Goal: Check status: Check status

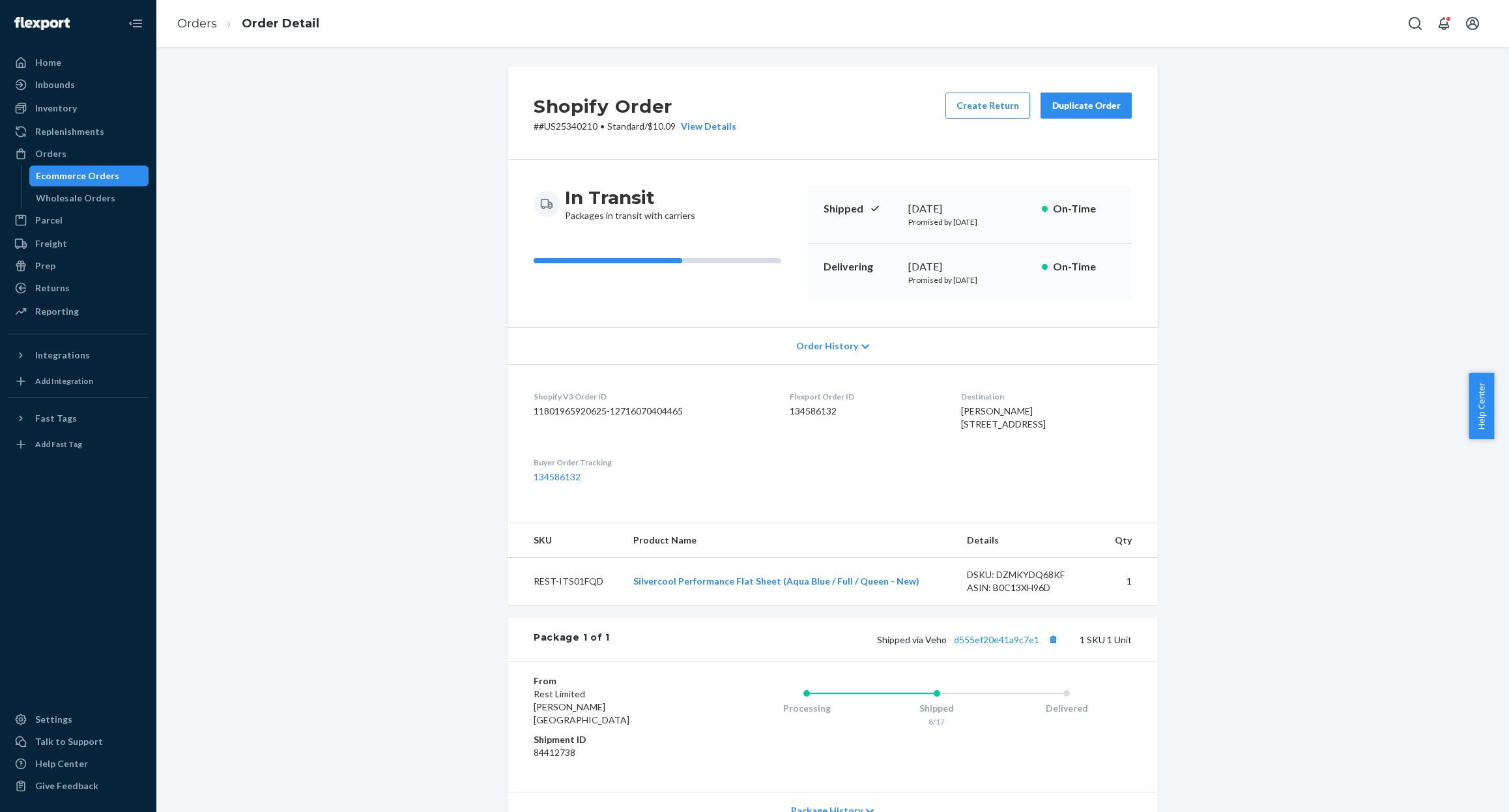
click at [68, 176] on div "Ecommerce Orders" at bounding box center [76, 176] width 83 height 13
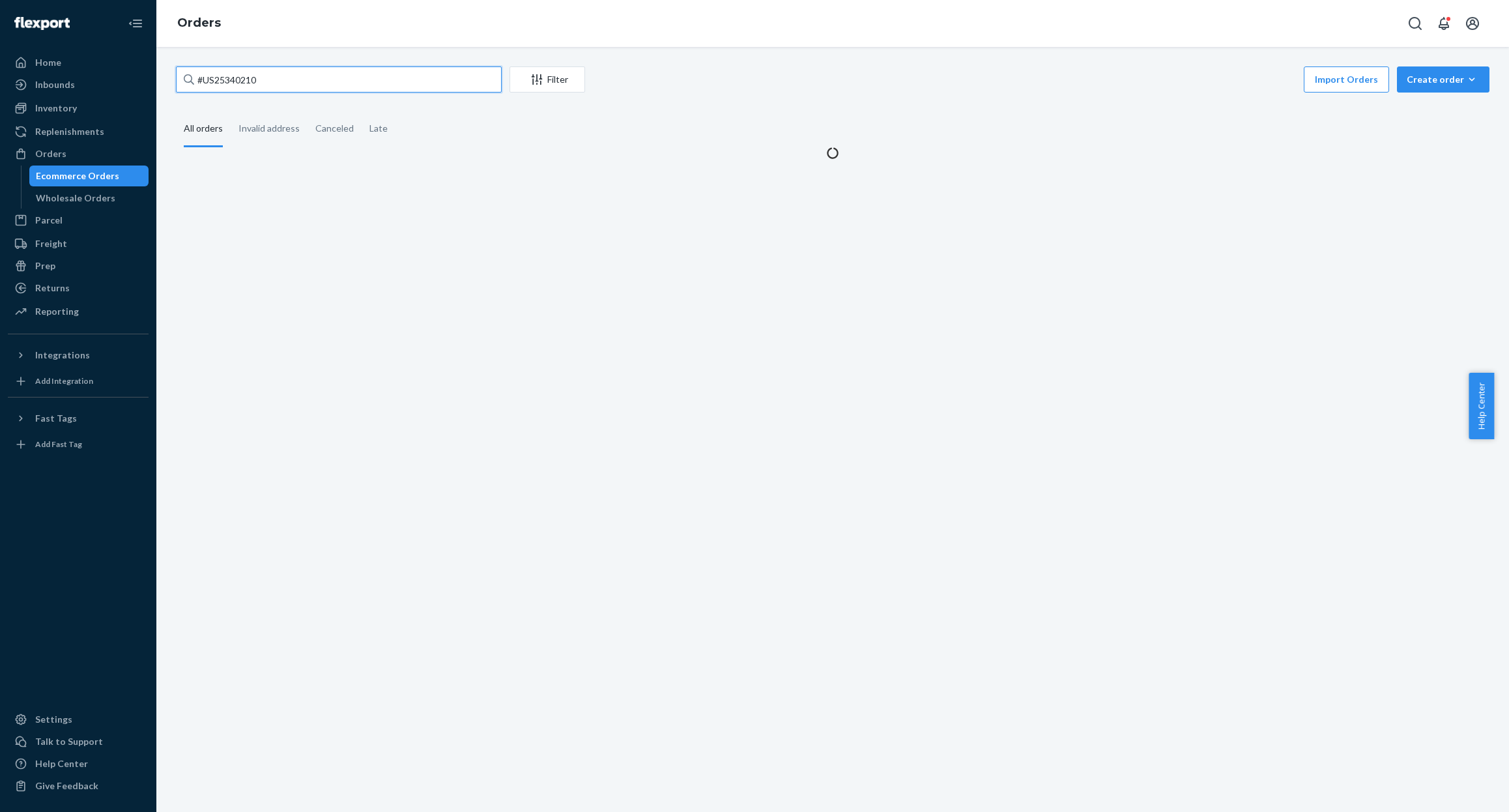
click at [389, 83] on input "#US25340210" at bounding box center [339, 79] width 325 height 26
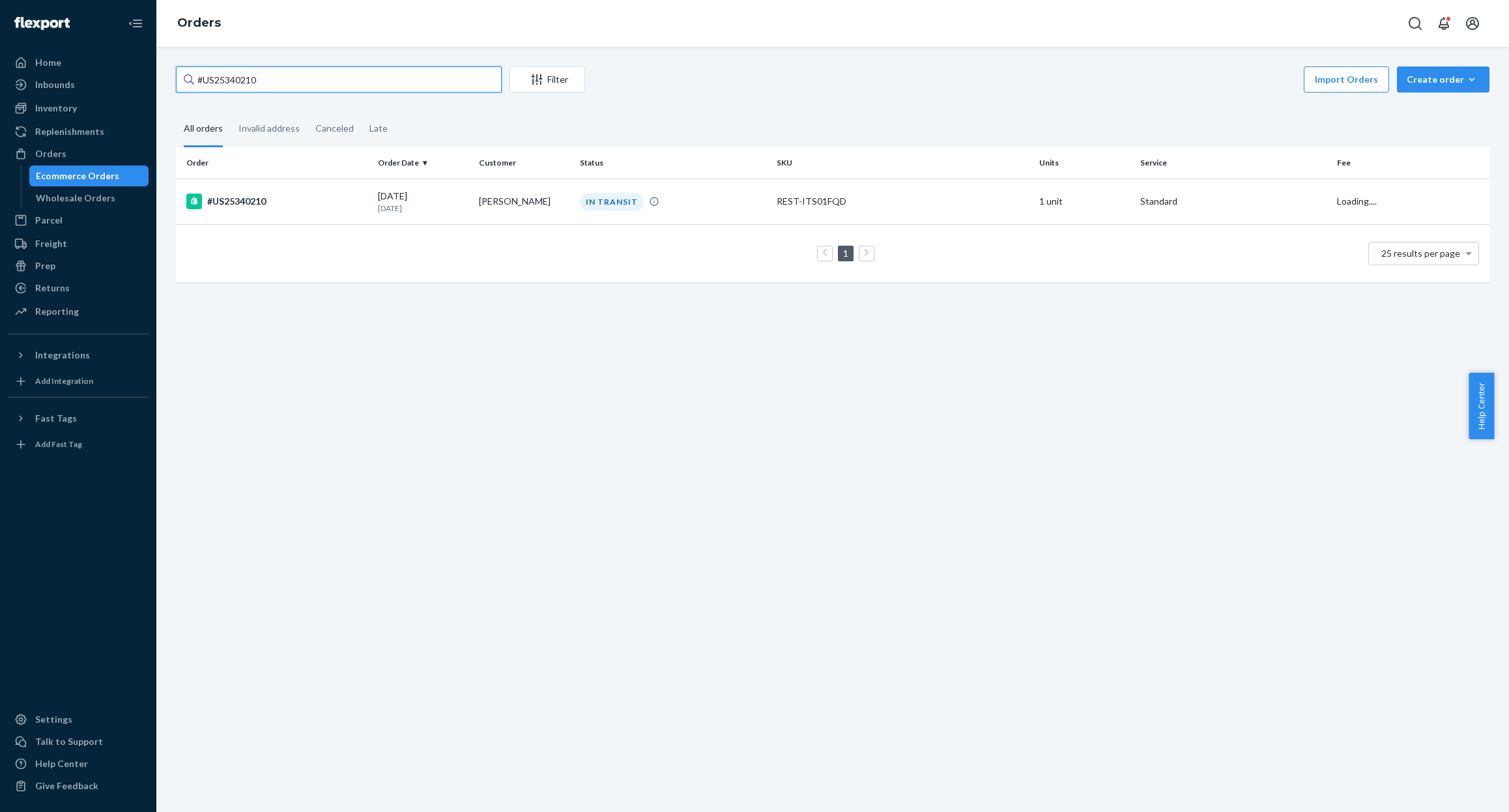
paste input "28303"
type input "#US25328303"
click at [237, 188] on td "#US25328303" at bounding box center [274, 200] width 197 height 46
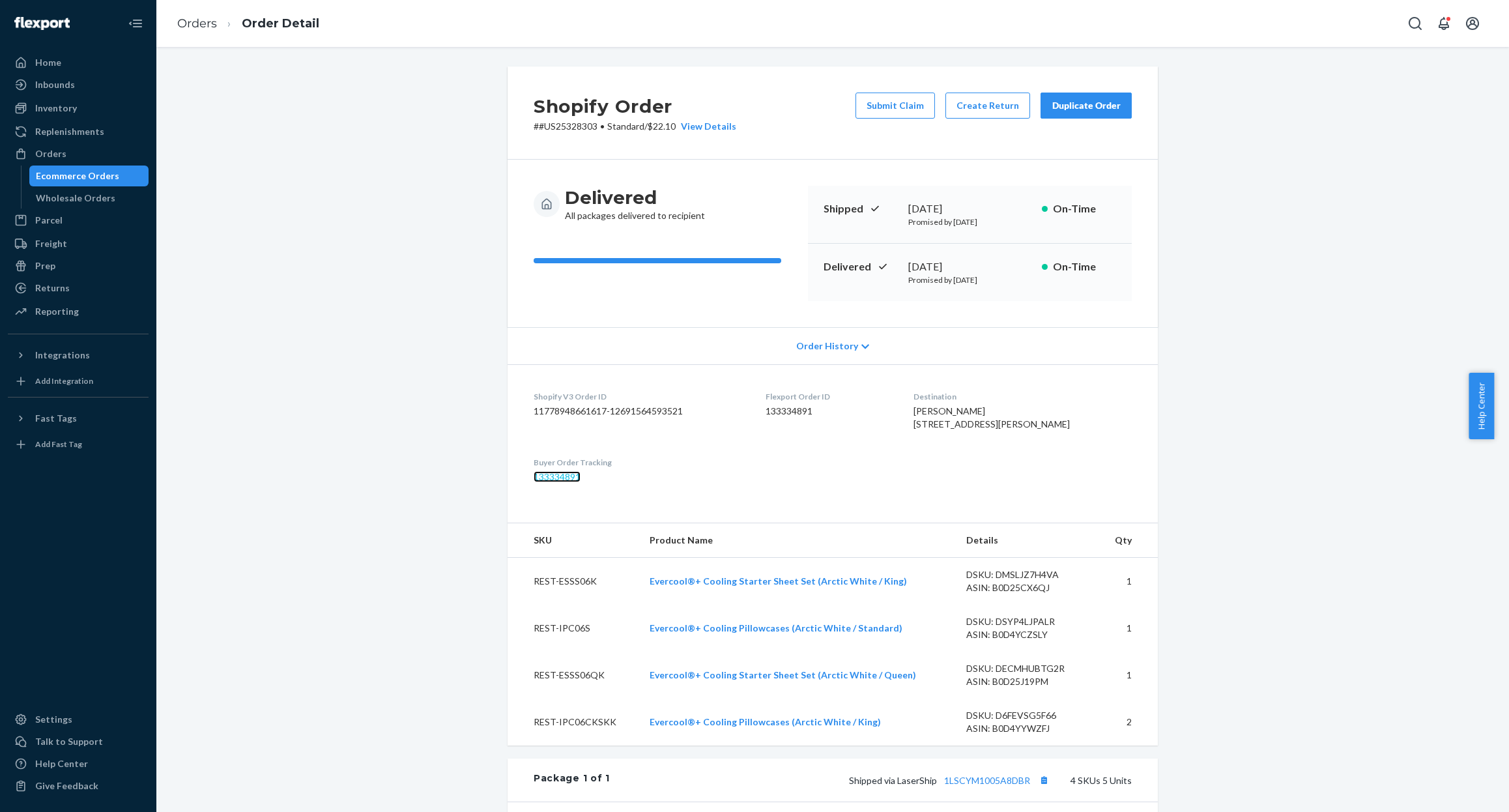
click at [536, 482] on link "133334891" at bounding box center [557, 476] width 47 height 11
